Goal: Information Seeking & Learning: Learn about a topic

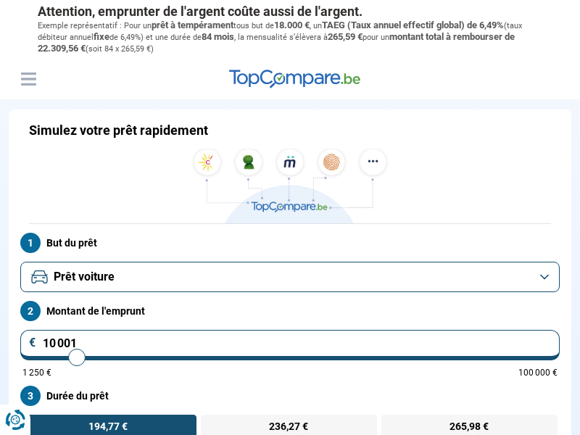
scroll to position [198, 0]
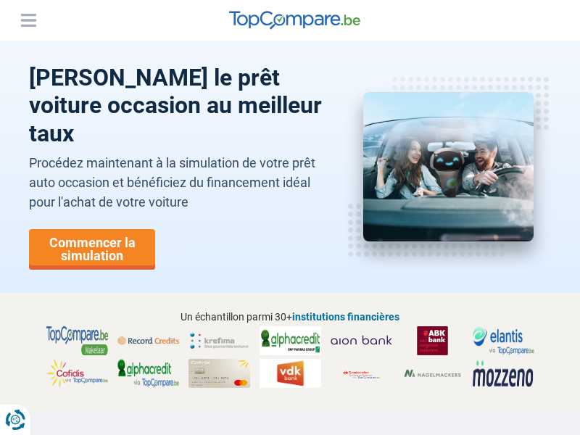
scroll to position [3046, 0]
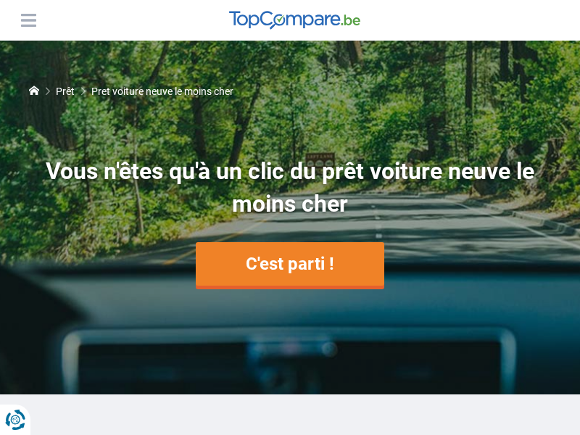
scroll to position [1385, 0]
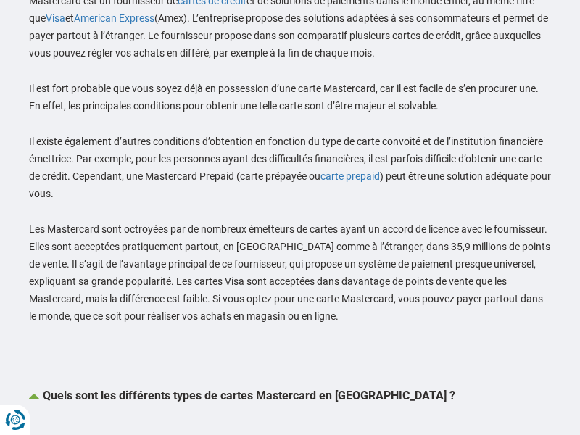
scroll to position [2890, 0]
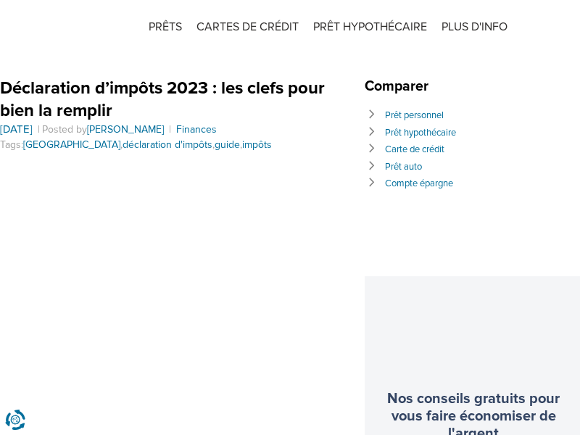
scroll to position [828, 0]
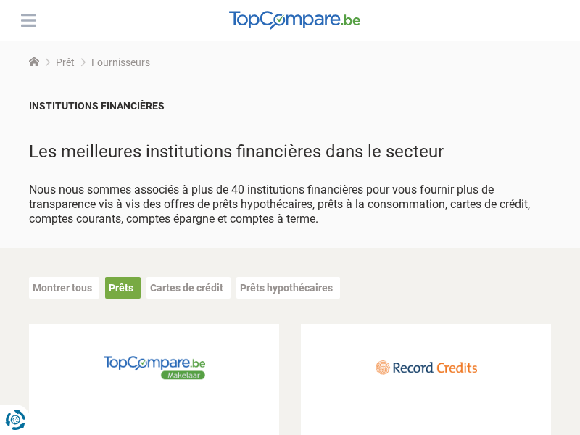
scroll to position [1630, 0]
